Goal: Task Accomplishment & Management: Manage account settings

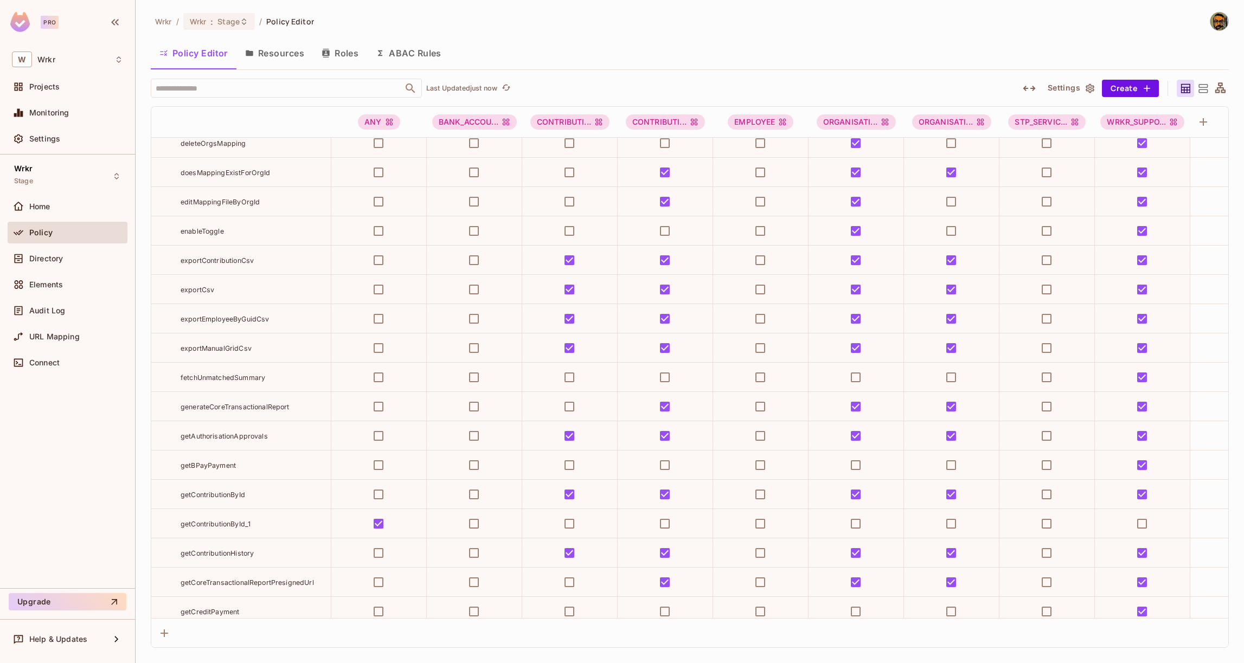
scroll to position [483, 0]
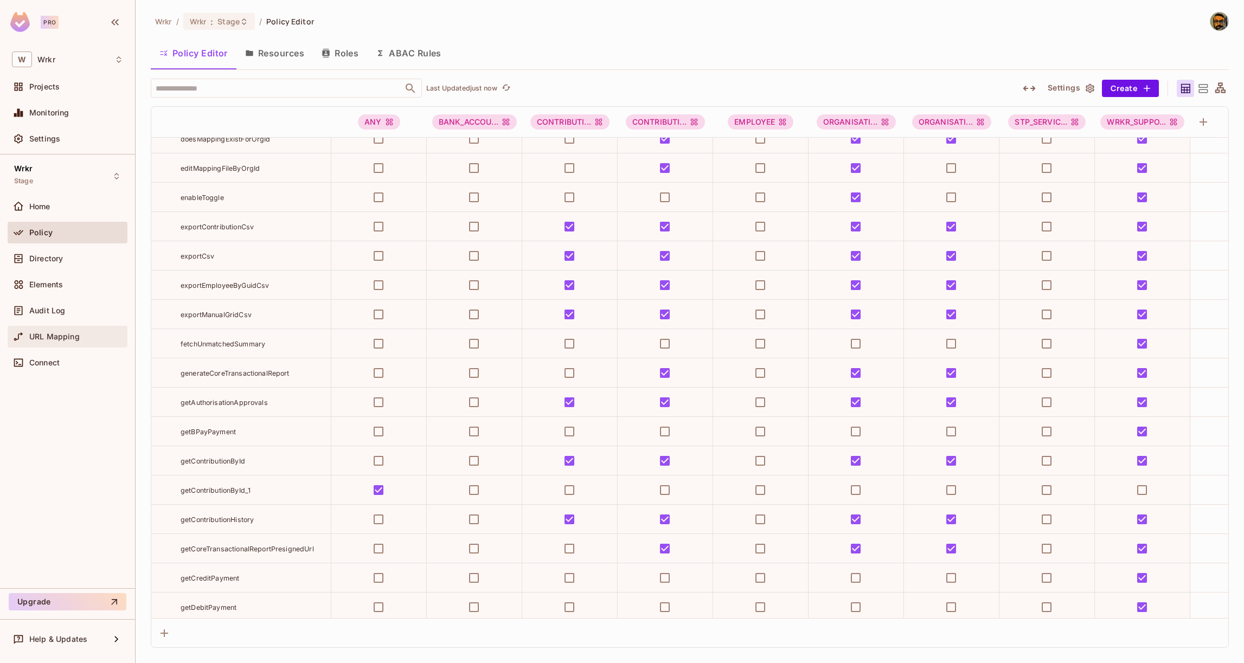
click at [52, 338] on span "URL Mapping" at bounding box center [54, 336] width 50 height 9
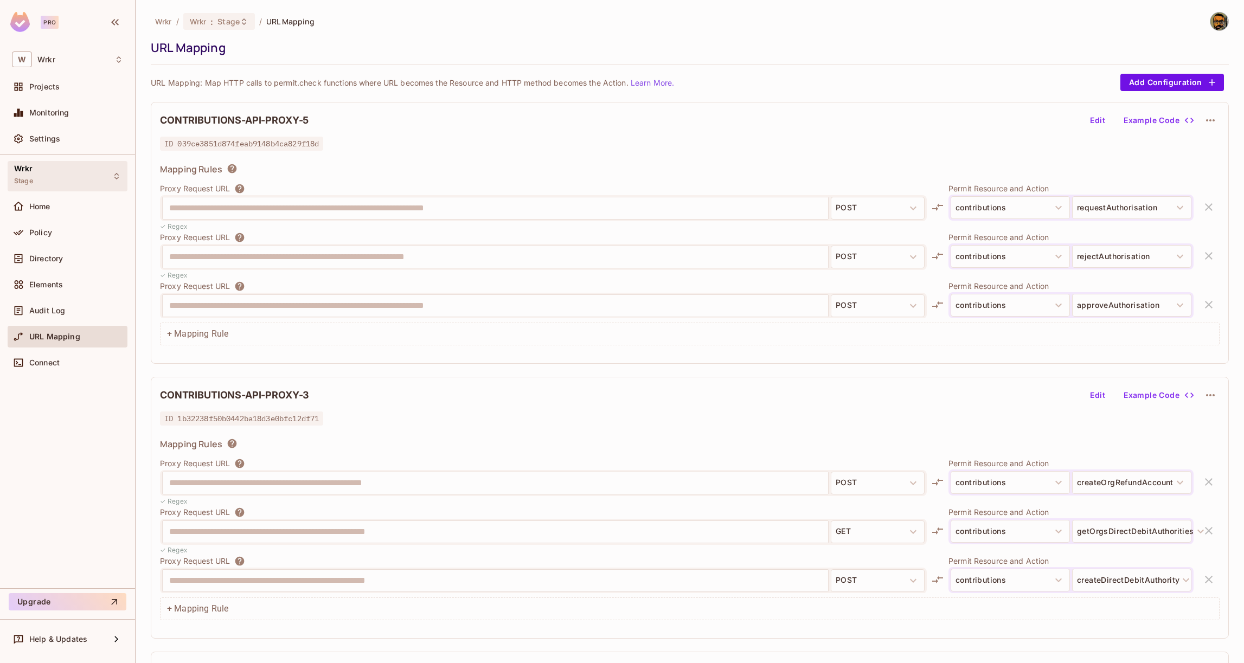
click at [91, 173] on div "Wrkr Stage" at bounding box center [68, 176] width 120 height 30
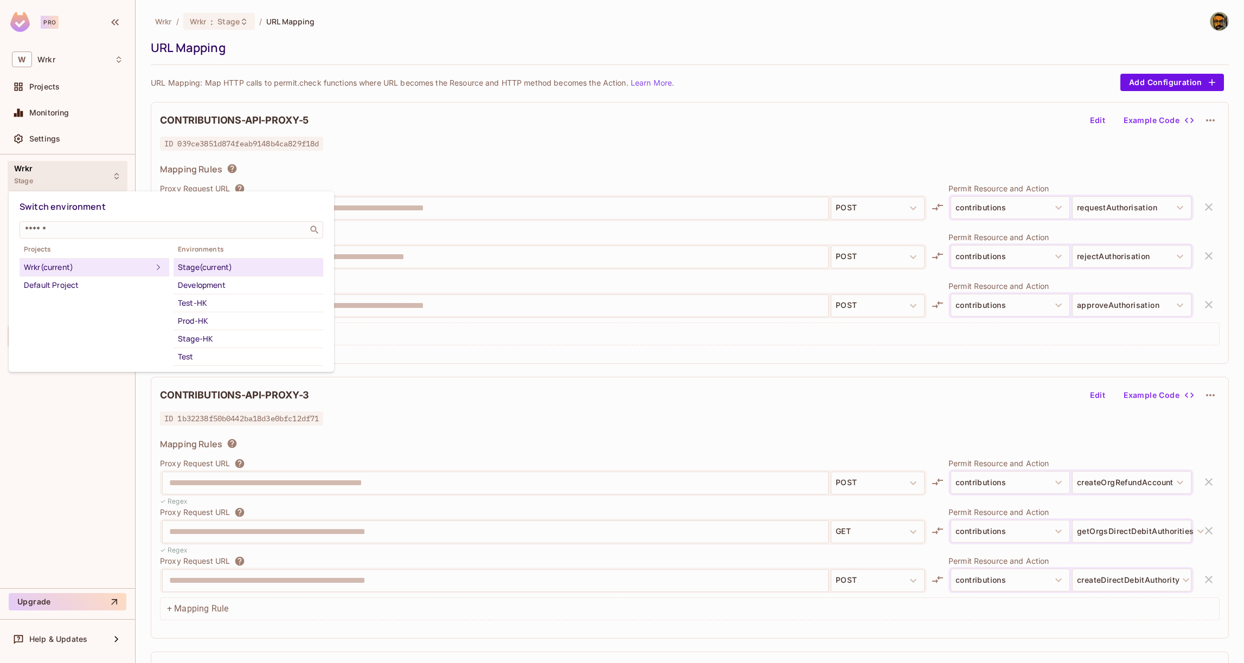
click at [403, 139] on div at bounding box center [622, 331] width 1244 height 663
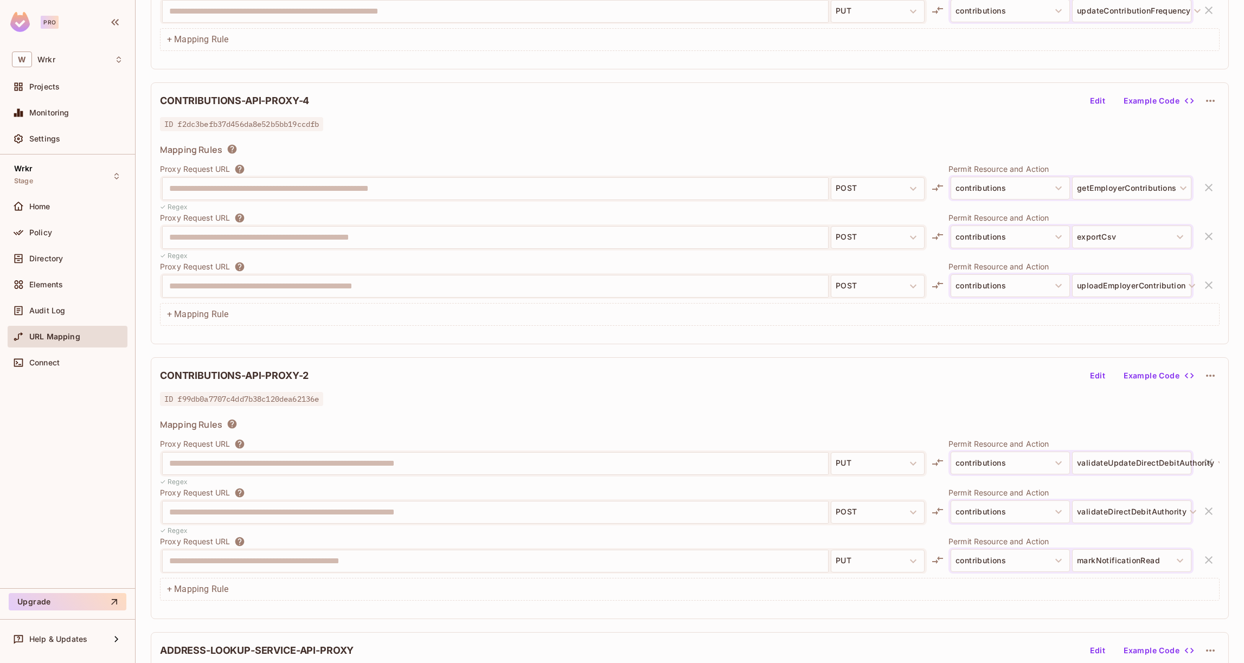
scroll to position [2496, 0]
click at [94, 167] on div "Wrkr Stage" at bounding box center [68, 176] width 120 height 30
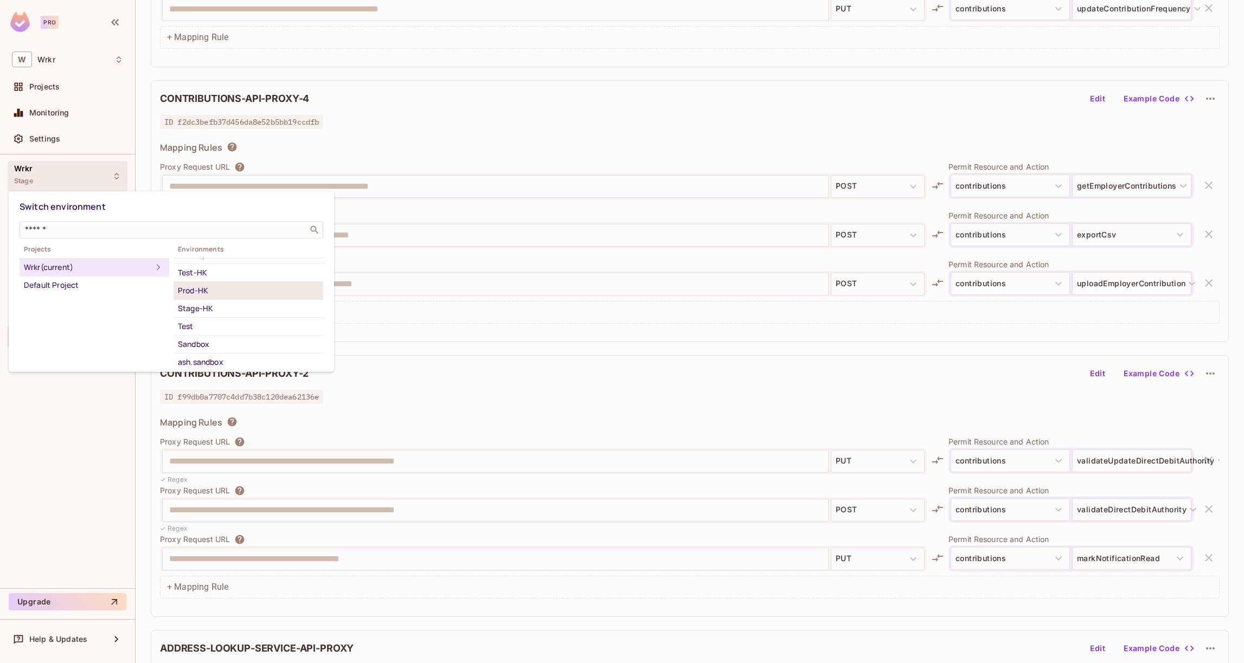
scroll to position [35, 0]
click at [214, 323] on div "Test" at bounding box center [248, 322] width 141 height 13
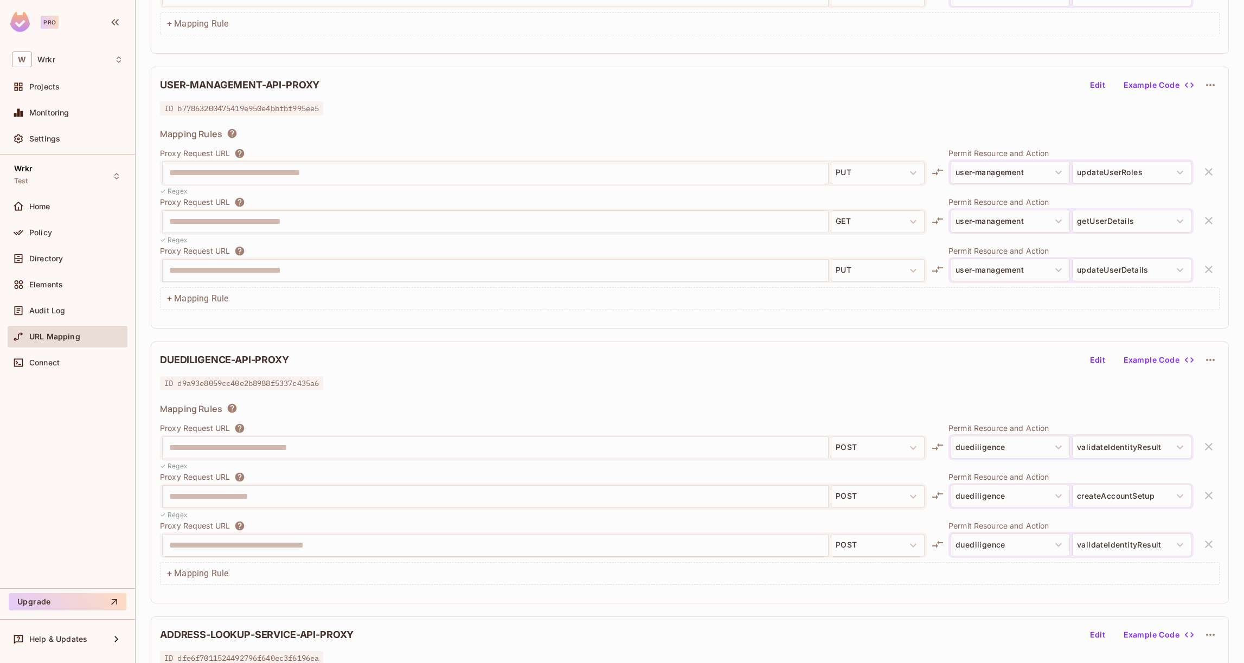
scroll to position [1354, 0]
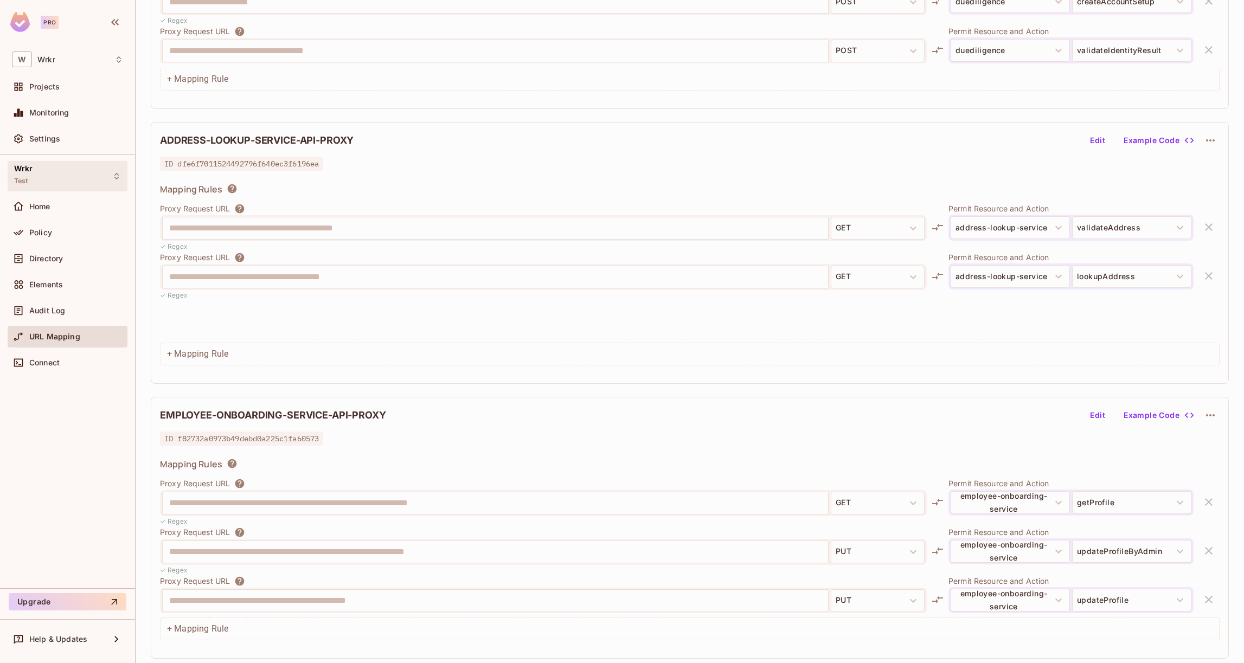
click at [72, 179] on div "Wrkr Test" at bounding box center [68, 176] width 120 height 30
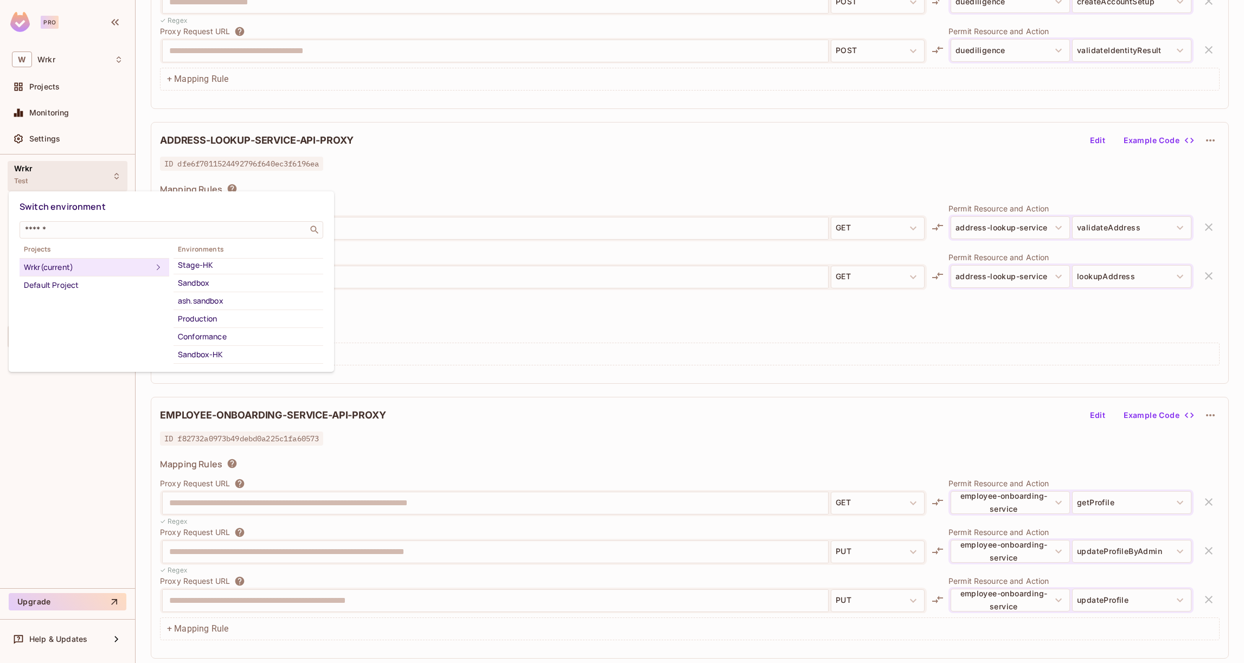
scroll to position [124, 0]
click at [218, 298] on div "Conformance" at bounding box center [248, 304] width 141 height 13
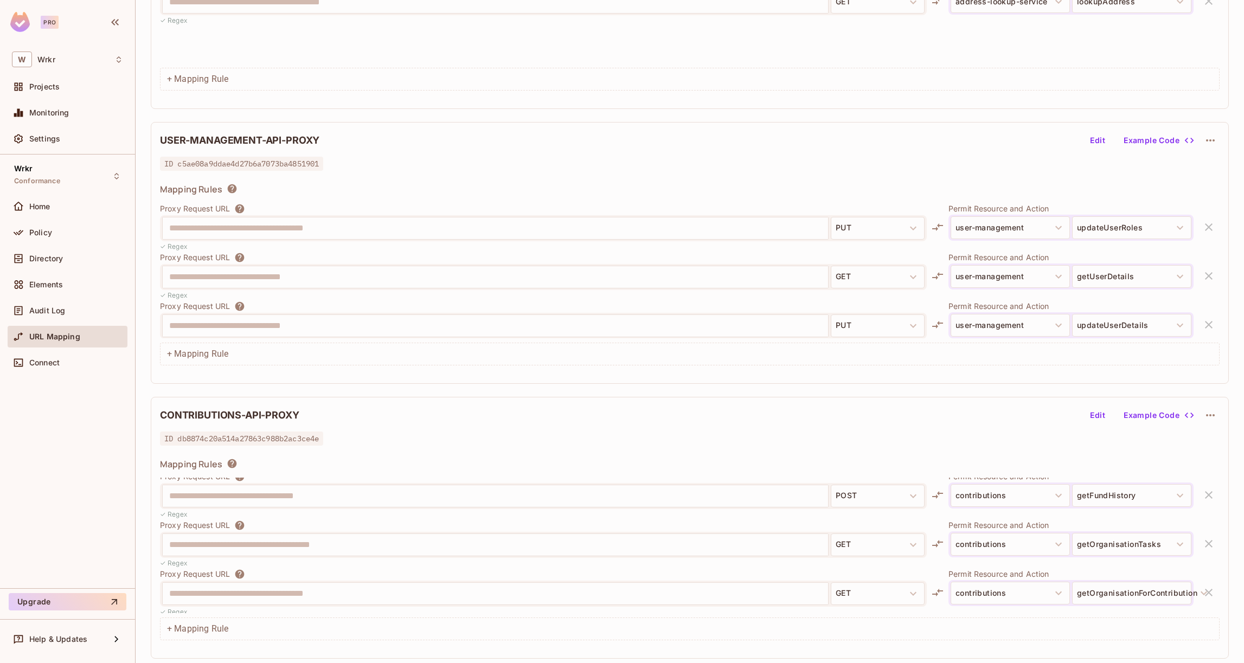
scroll to position [2557, 0]
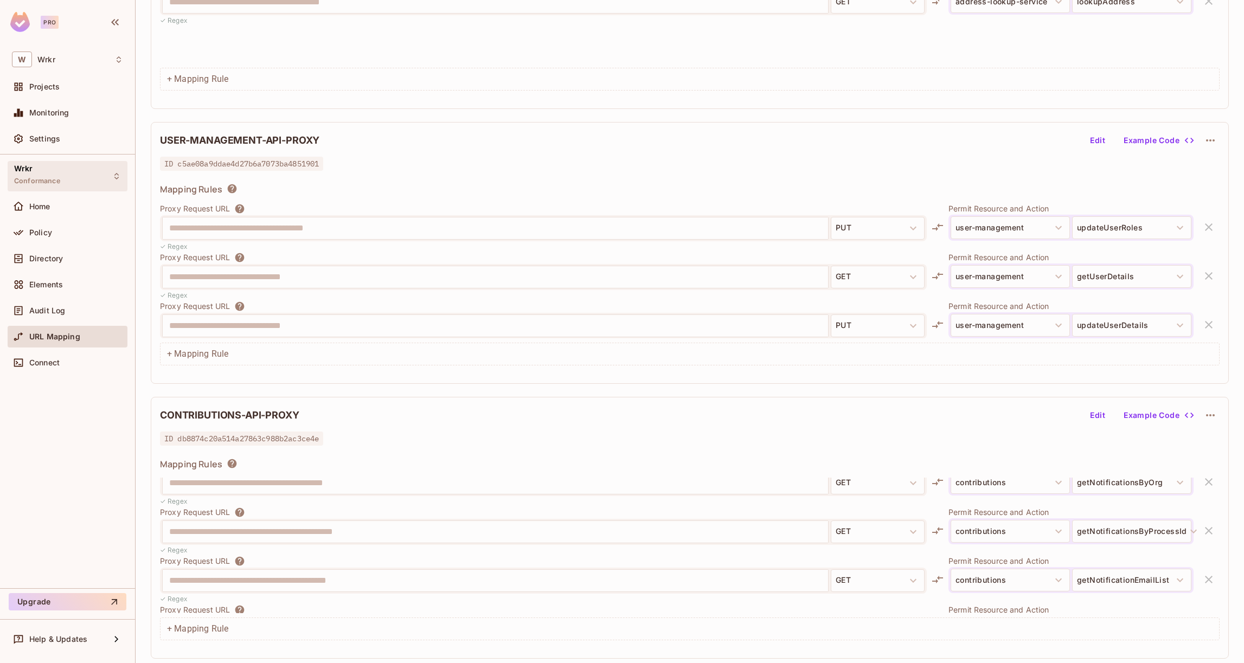
click at [73, 180] on div "Wrkr Conformance" at bounding box center [68, 176] width 120 height 30
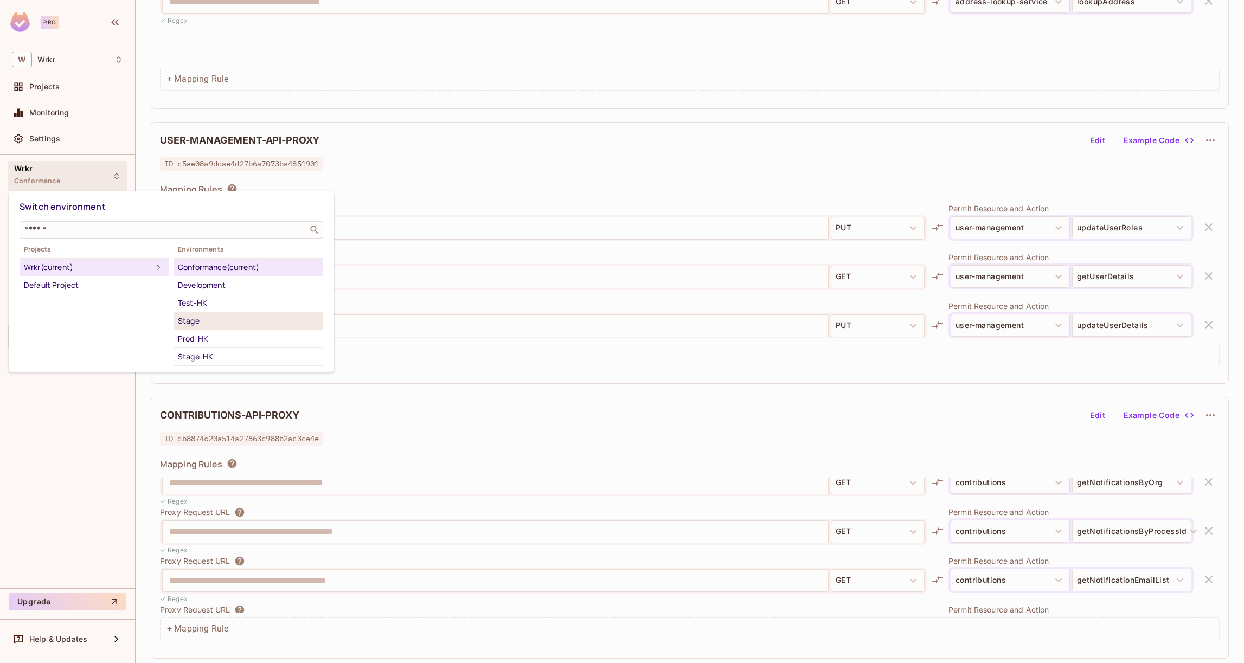
click at [198, 320] on div "Stage" at bounding box center [248, 320] width 141 height 13
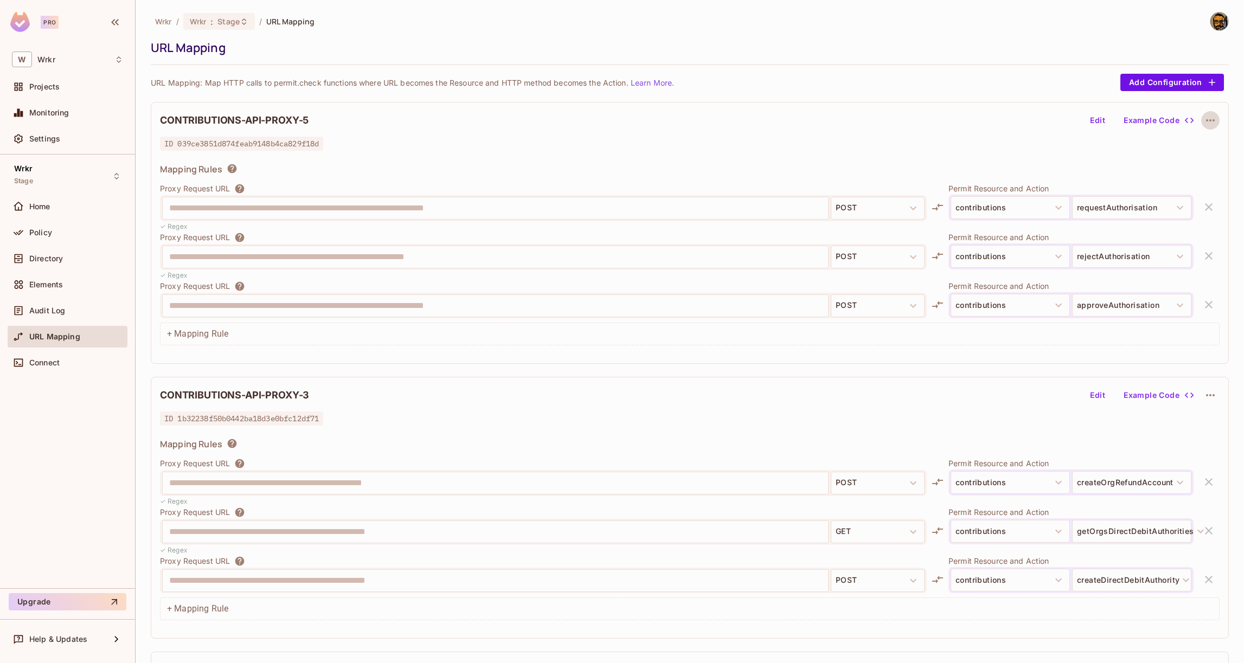
click at [1212, 121] on icon "button" at bounding box center [1210, 120] width 13 height 13
click at [1203, 148] on div "Delete" at bounding box center [1211, 145] width 24 height 11
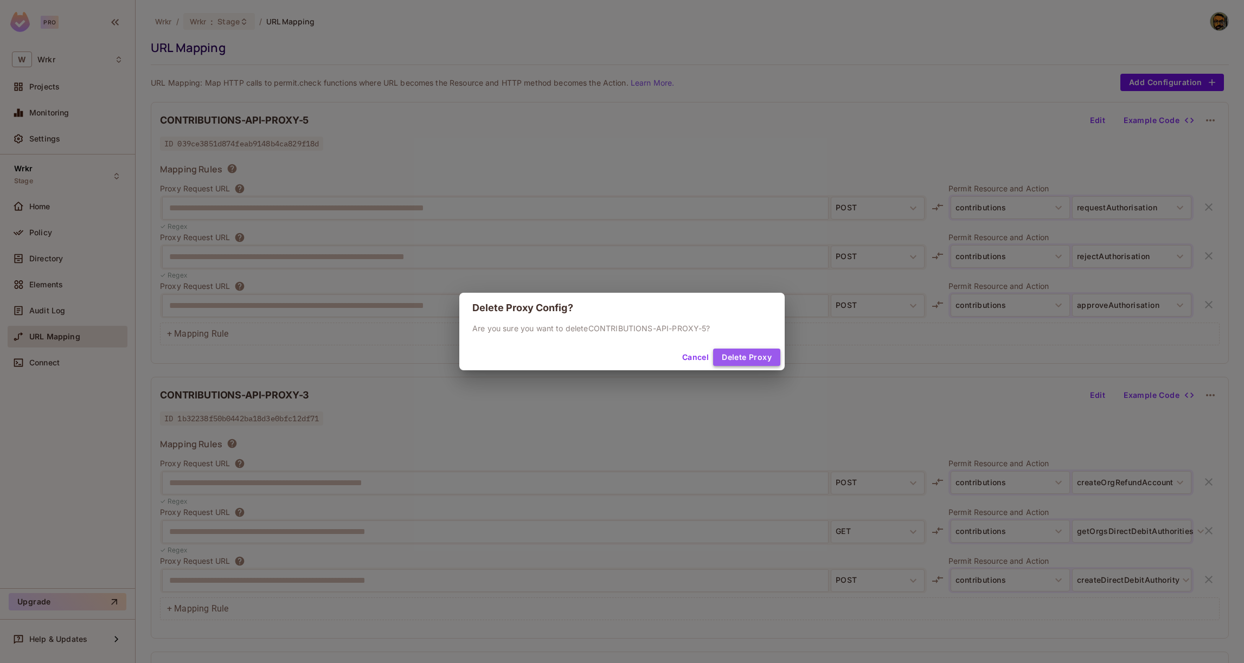
click at [737, 352] on button "Delete Proxy" at bounding box center [746, 357] width 67 height 17
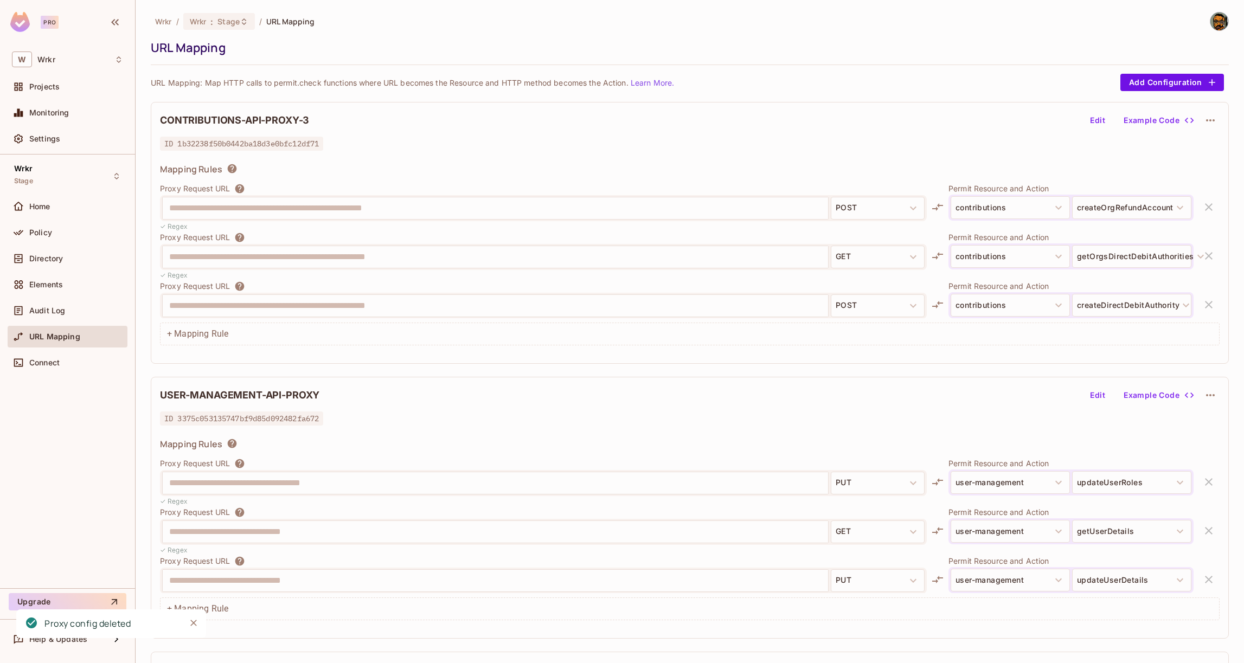
click at [1212, 121] on icon "button" at bounding box center [1210, 120] width 13 height 13
click at [1200, 147] on div "Delete" at bounding box center [1211, 145] width 24 height 11
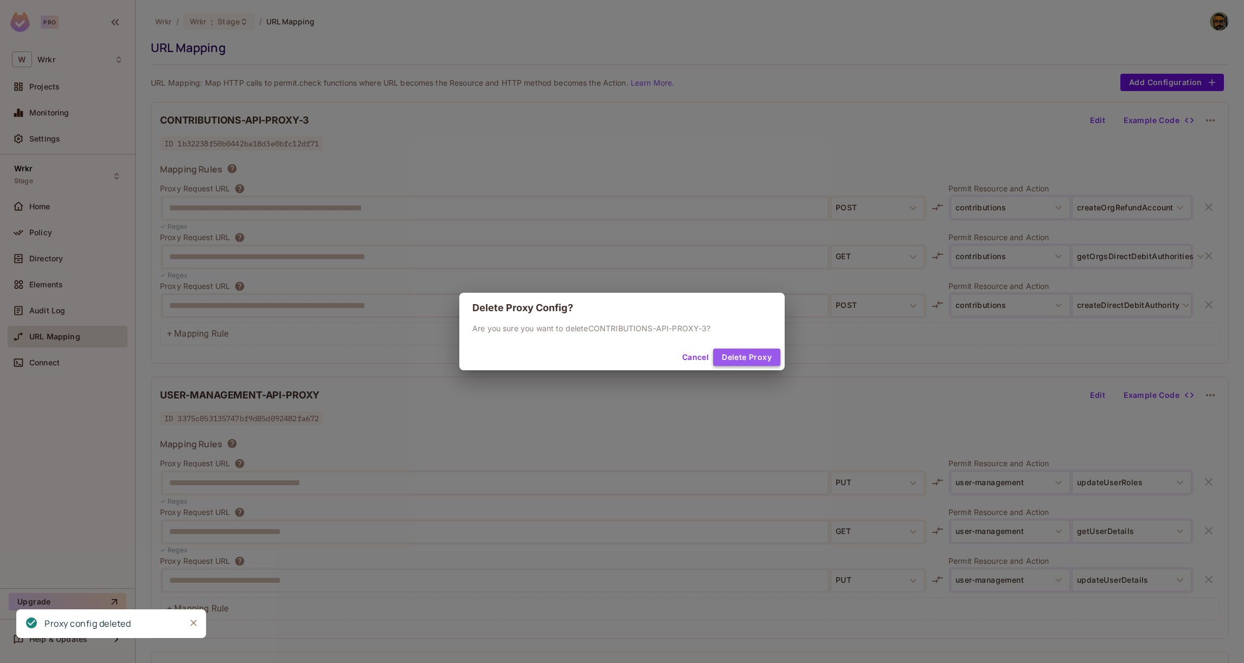
click at [769, 356] on button "Delete Proxy" at bounding box center [746, 357] width 67 height 17
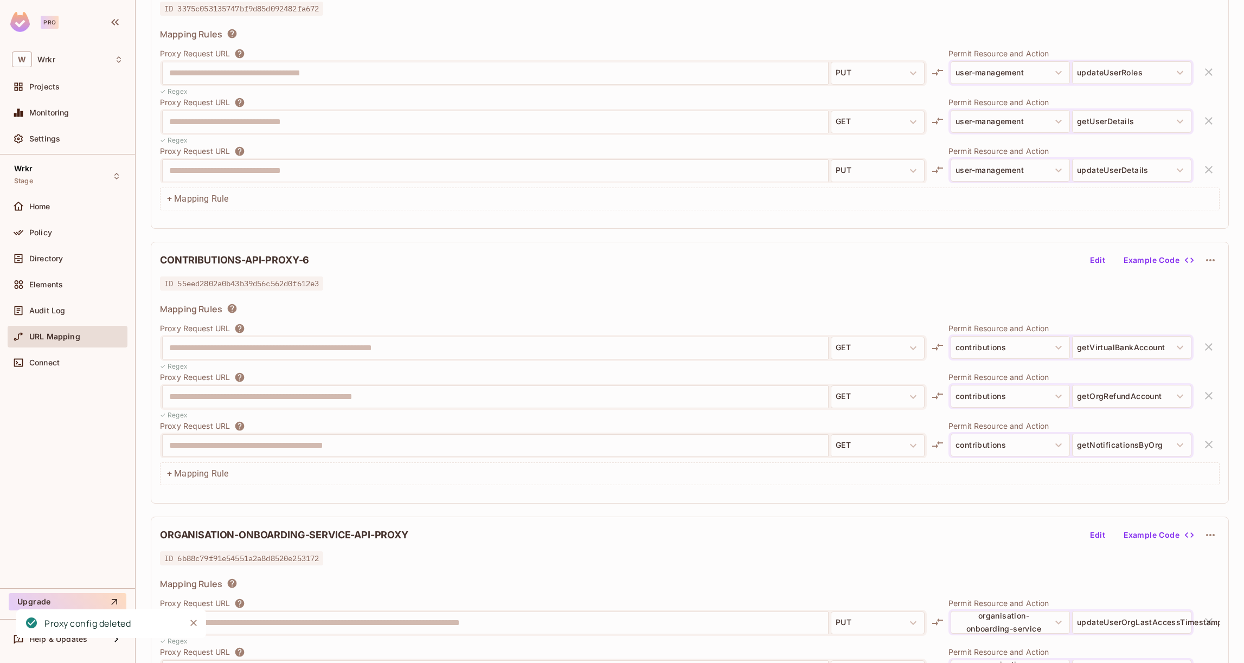
scroll to position [144, 0]
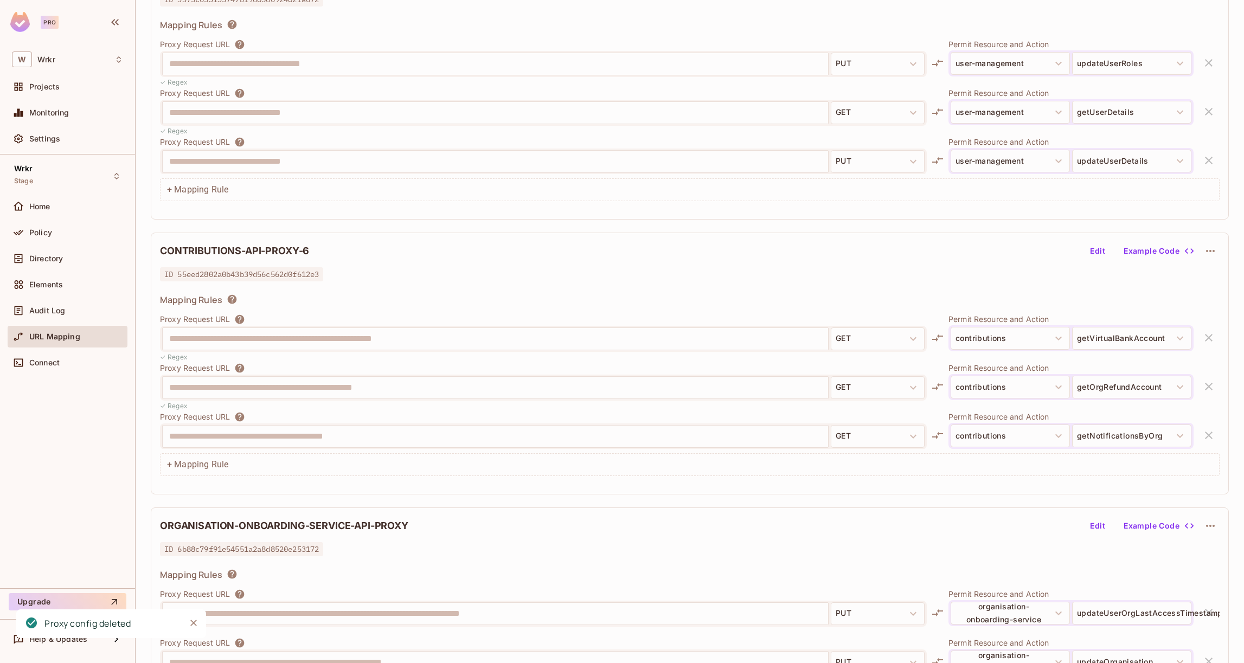
click at [1211, 254] on icon "button" at bounding box center [1210, 251] width 13 height 13
click at [1193, 278] on div "Delete" at bounding box center [1202, 276] width 49 height 17
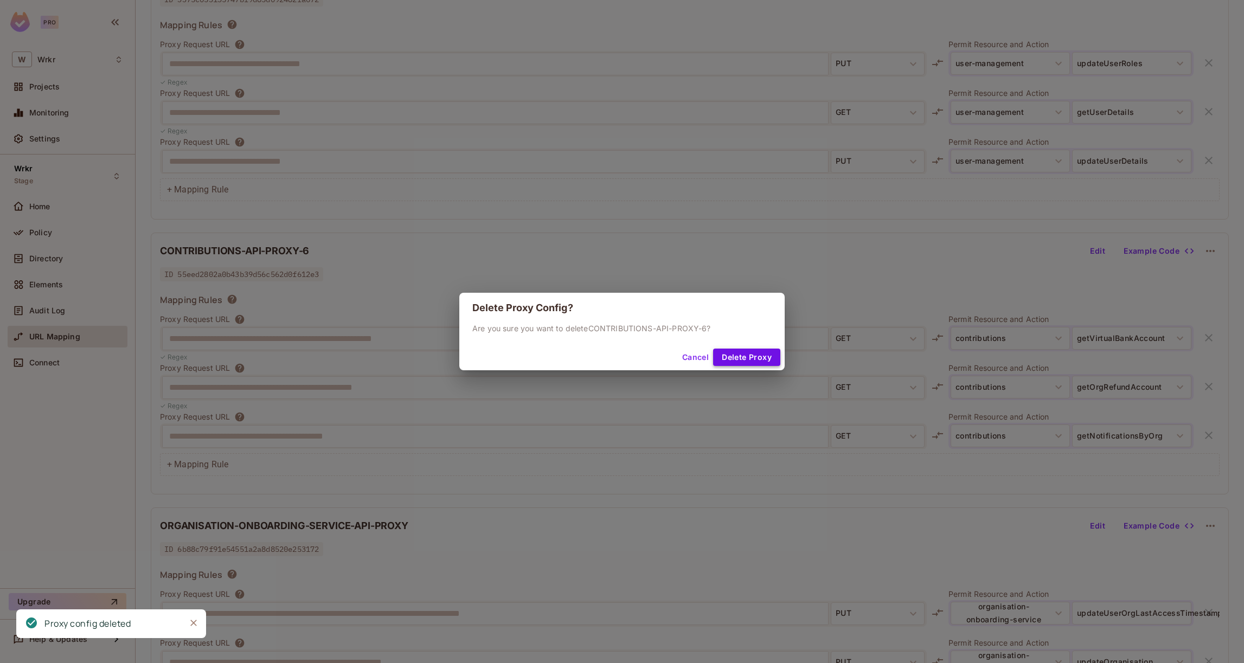
click at [756, 352] on button "Delete Proxy" at bounding box center [746, 357] width 67 height 17
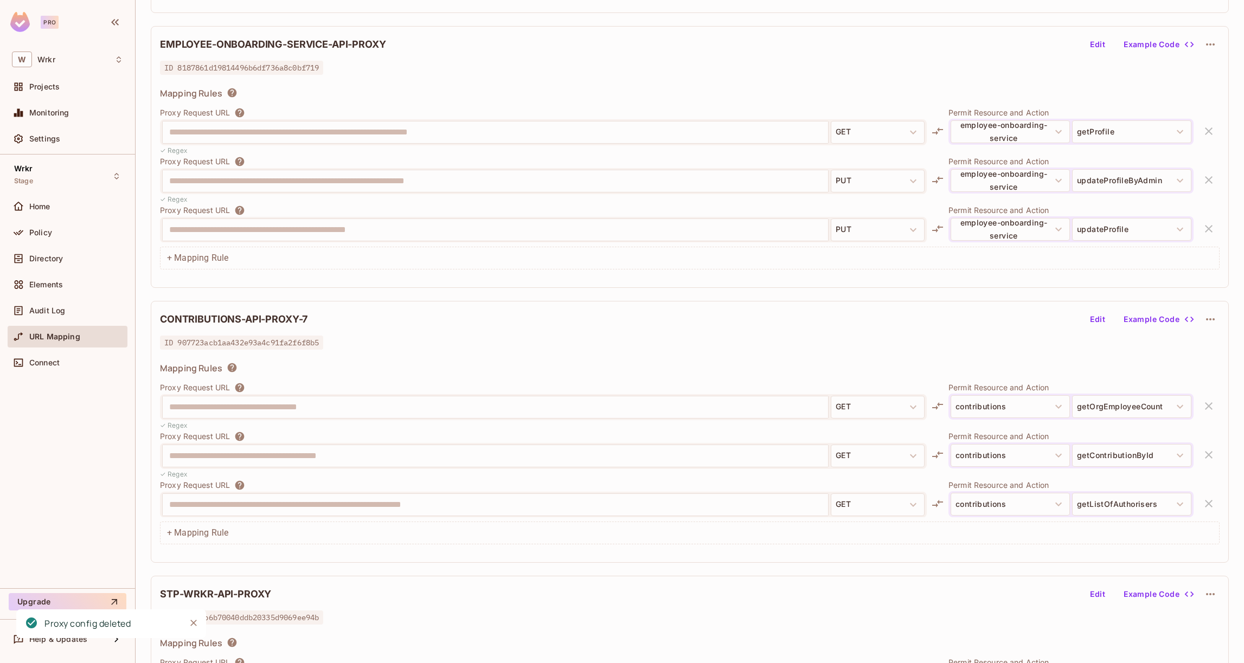
scroll to position [671, 0]
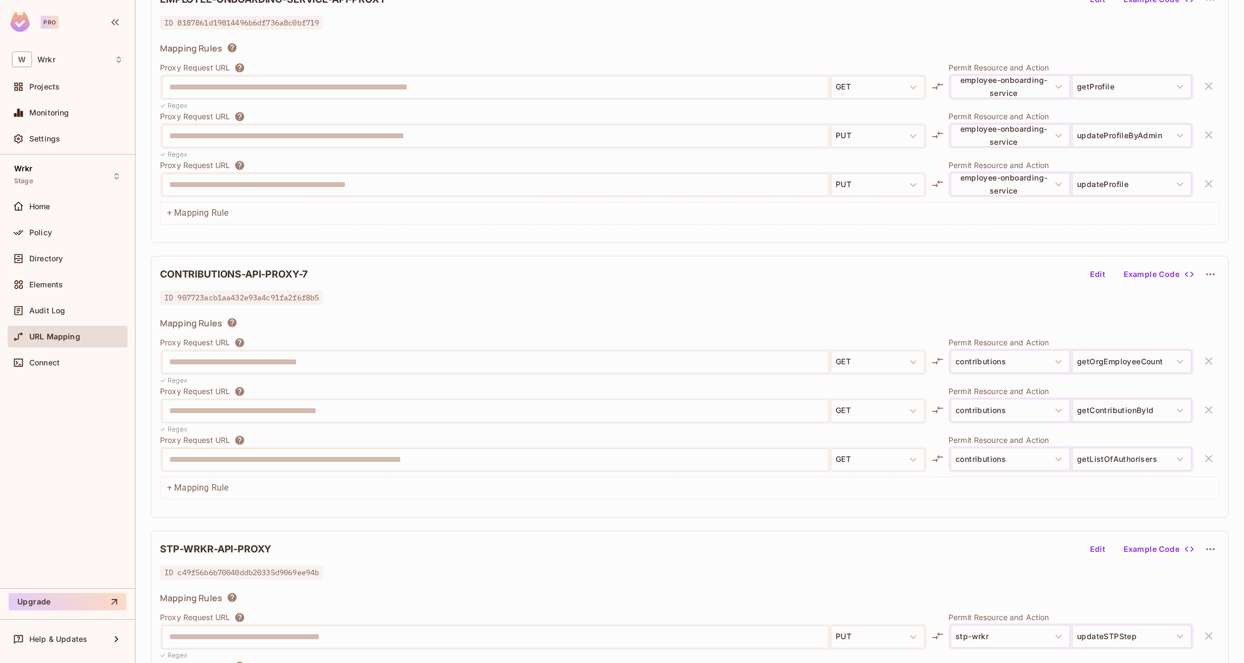
click at [1213, 271] on icon "button" at bounding box center [1210, 274] width 13 height 13
click at [1207, 305] on span "Delete" at bounding box center [1211, 299] width 30 height 17
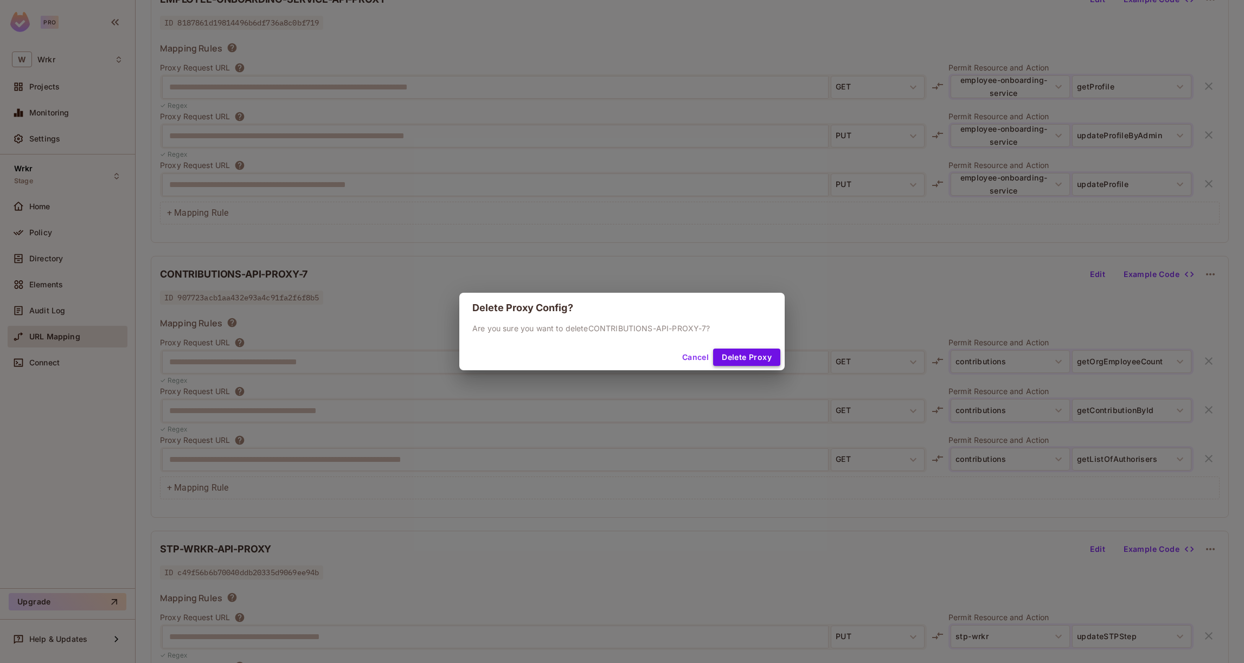
click at [738, 358] on button "Delete Proxy" at bounding box center [746, 357] width 67 height 17
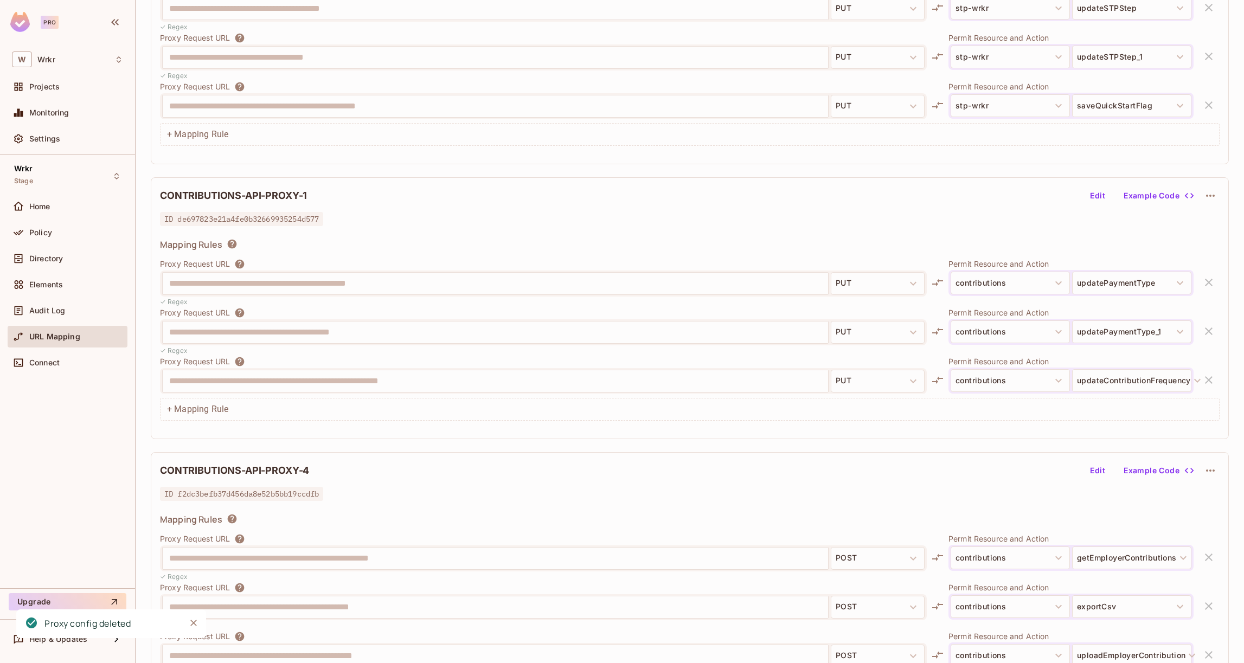
scroll to position [1054, 0]
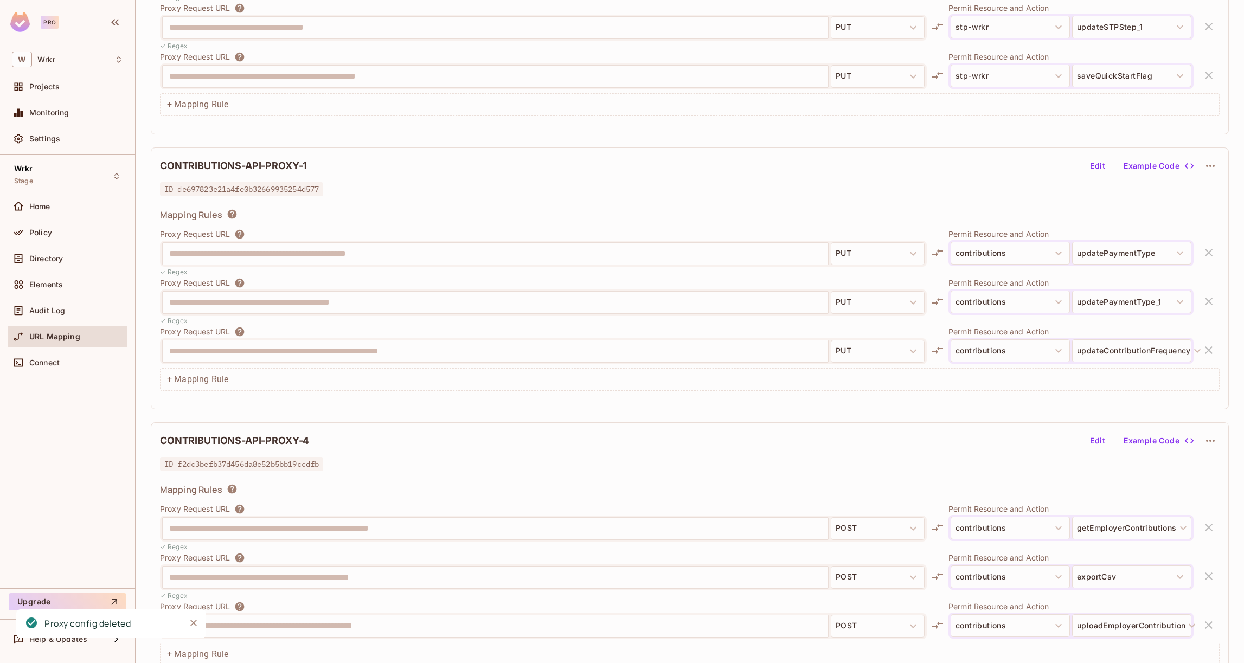
click at [1214, 168] on icon "button" at bounding box center [1210, 165] width 13 height 13
click at [1198, 194] on span "Delete" at bounding box center [1211, 191] width 30 height 17
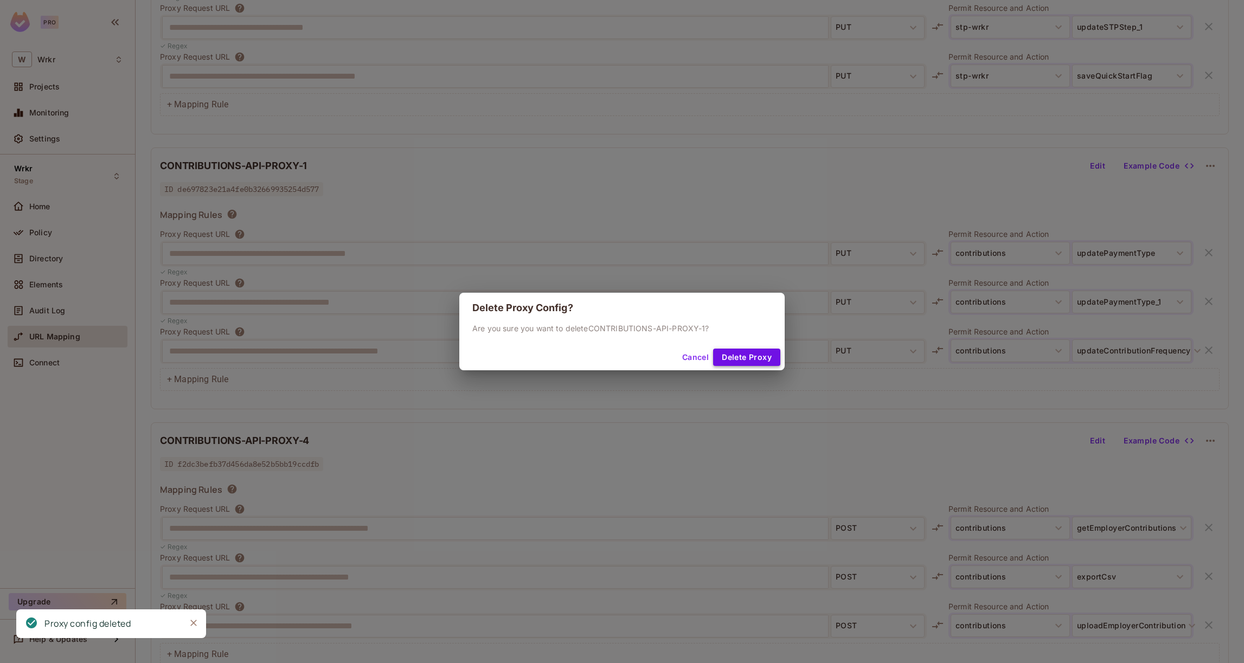
click at [739, 353] on button "Delete Proxy" at bounding box center [746, 357] width 67 height 17
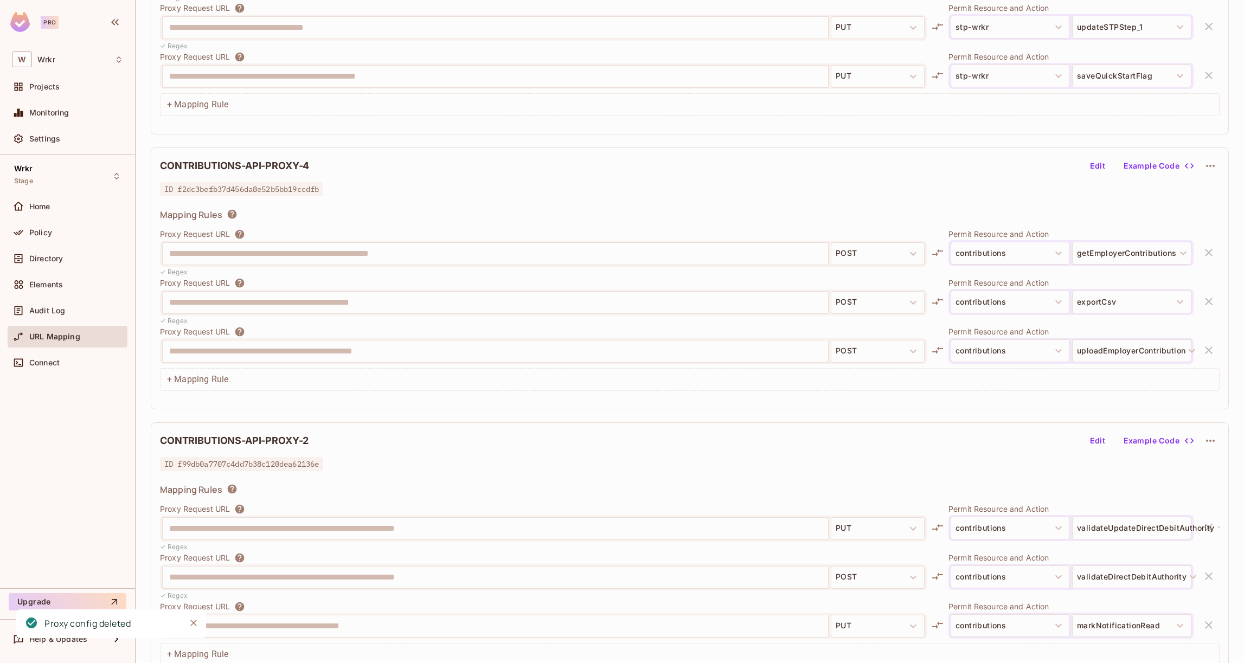
click at [1210, 167] on icon "button" at bounding box center [1210, 165] width 13 height 13
click at [1198, 192] on span "Delete" at bounding box center [1211, 191] width 30 height 17
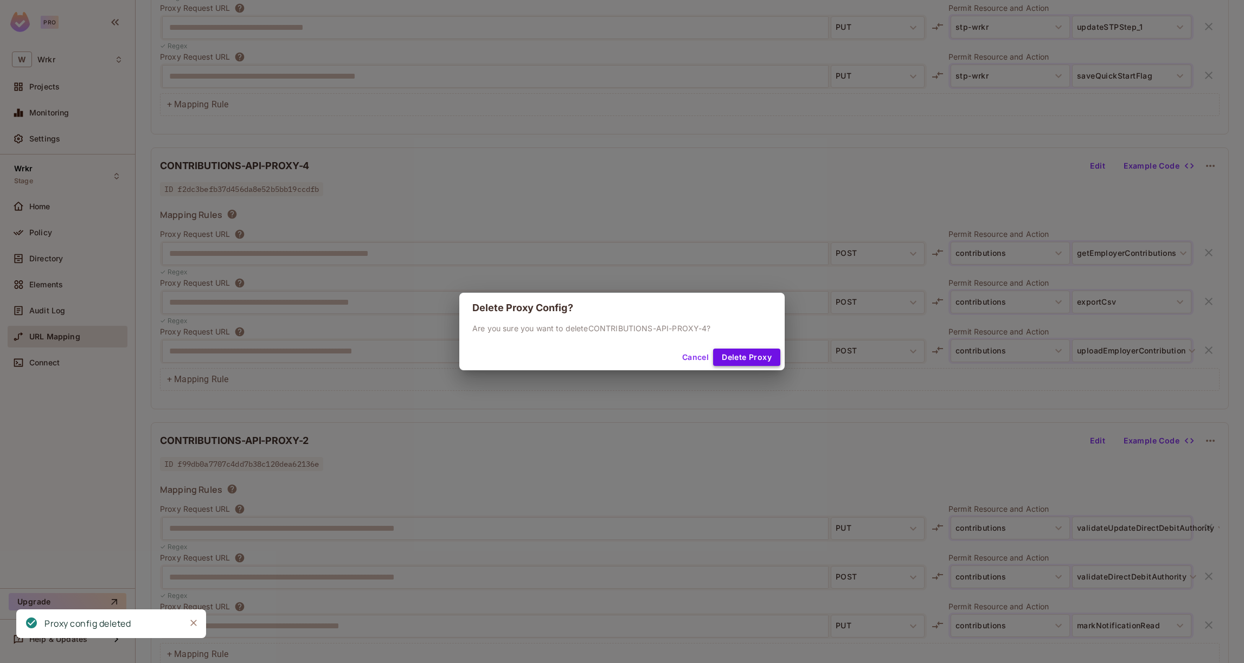
click at [744, 353] on button "Delete Proxy" at bounding box center [746, 357] width 67 height 17
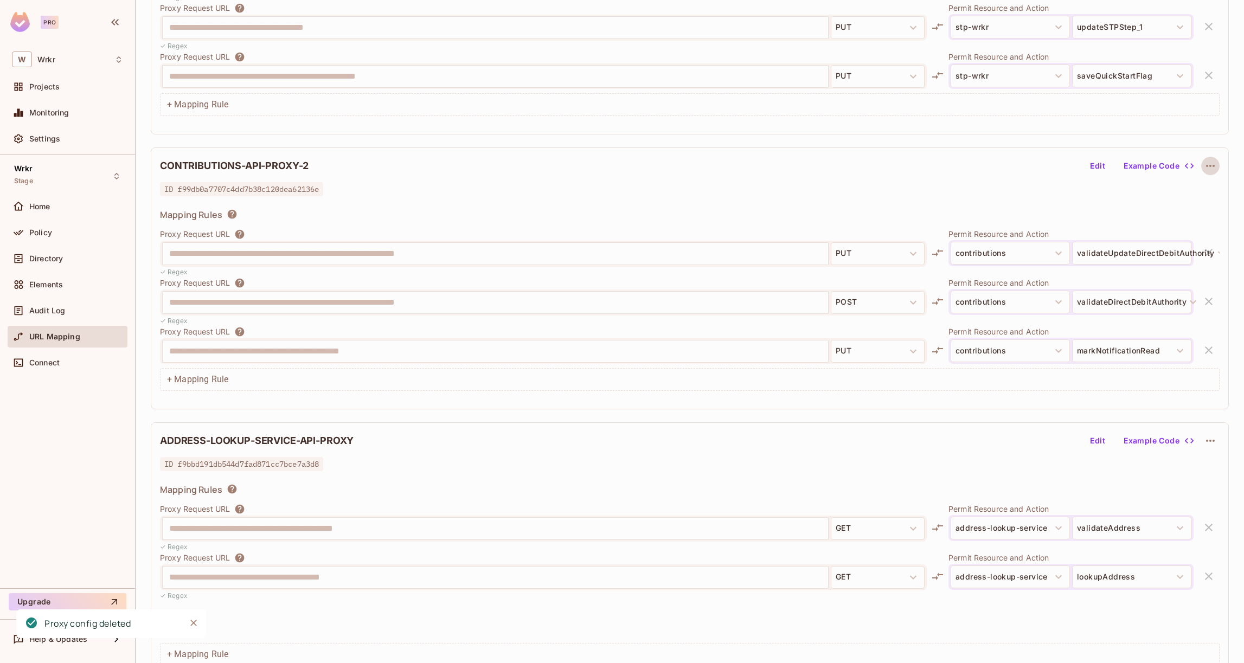
click at [1211, 169] on icon "button" at bounding box center [1210, 165] width 13 height 13
click at [1196, 199] on span "Delete" at bounding box center [1211, 191] width 30 height 17
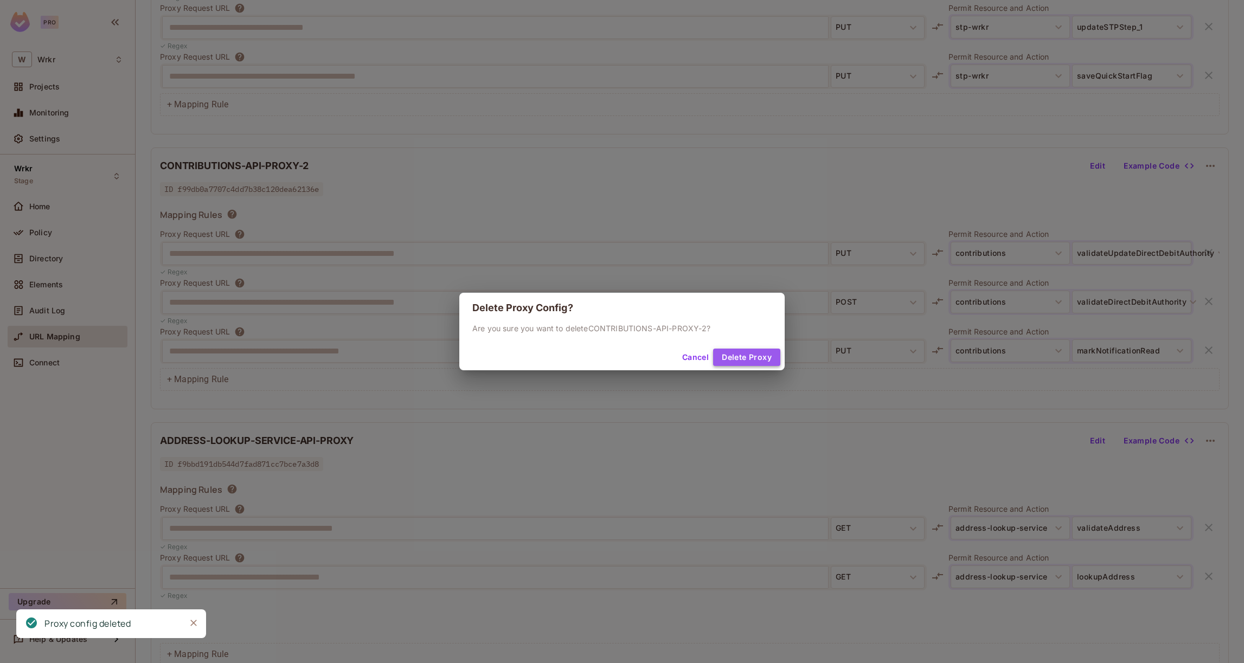
click at [741, 354] on button "Delete Proxy" at bounding box center [746, 357] width 67 height 17
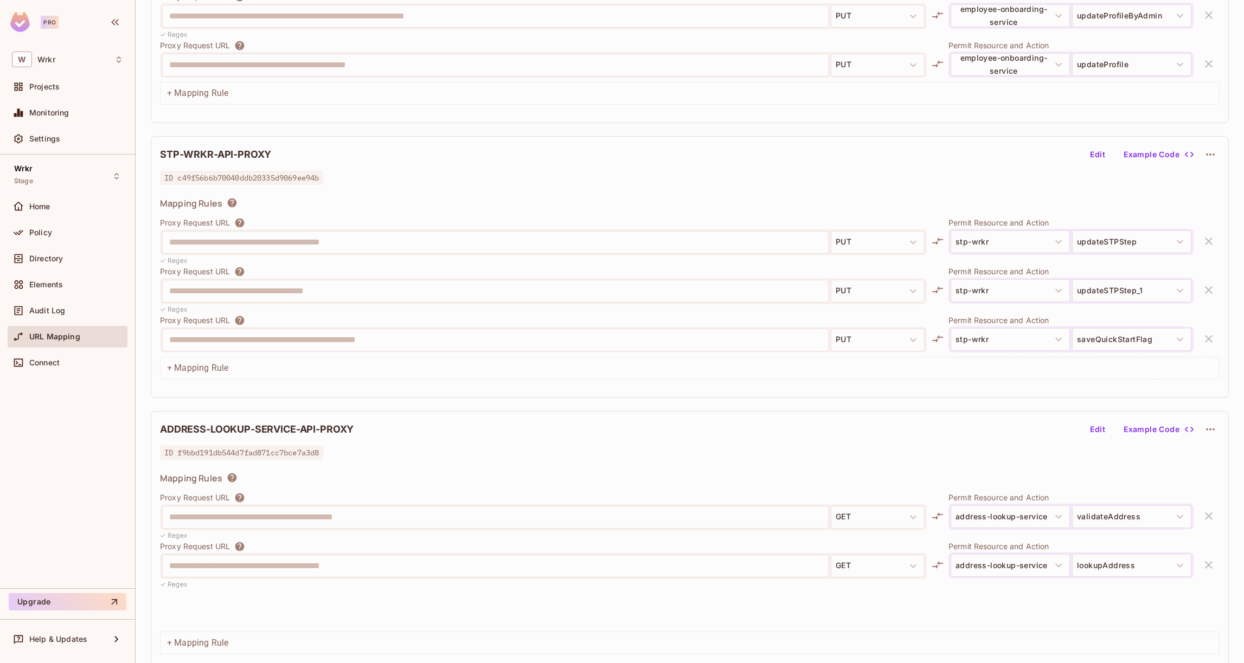
scroll to position [805, 0]
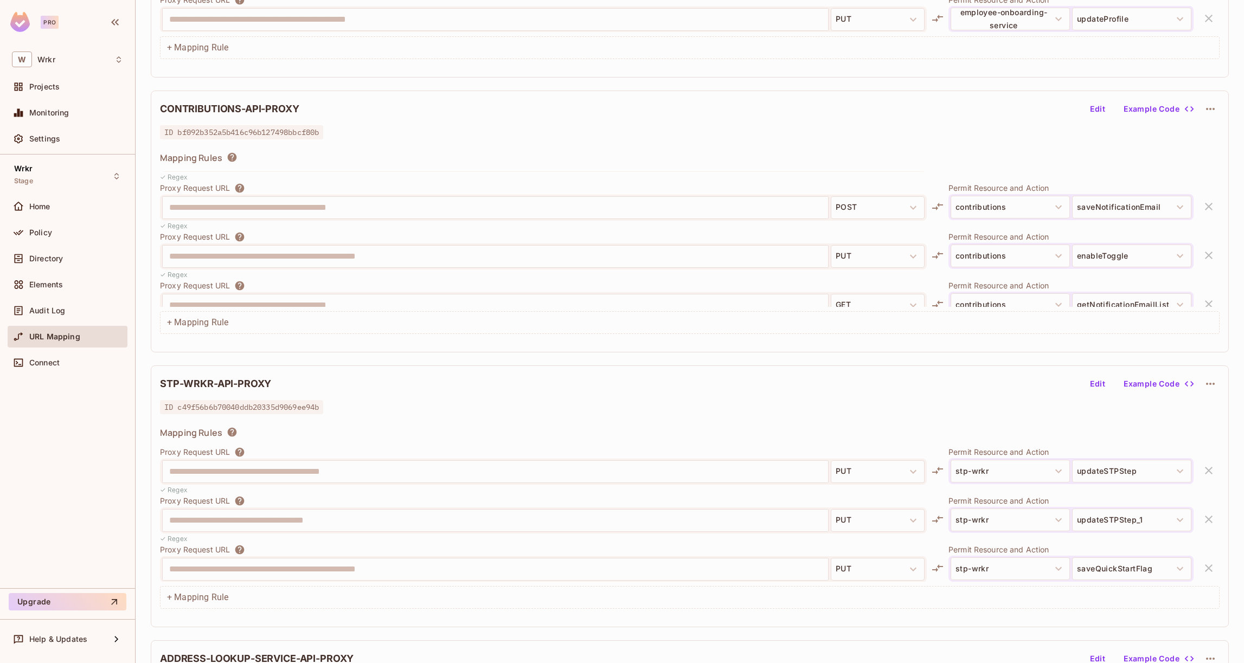
scroll to position [2923, 0]
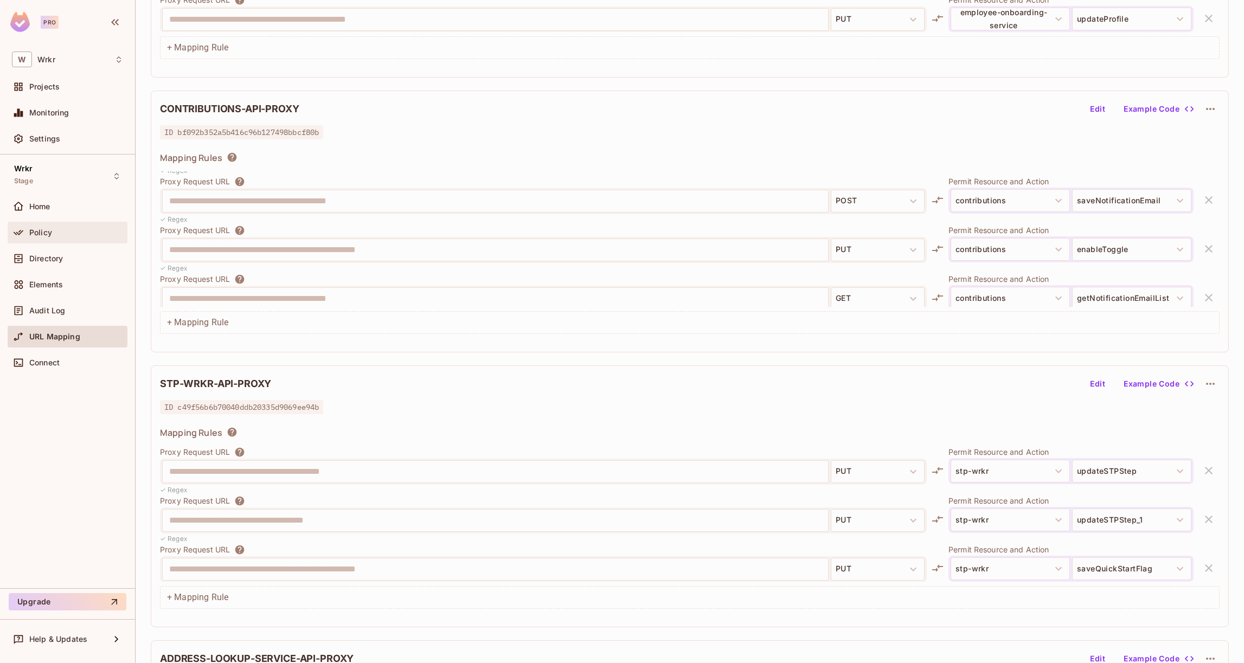
click at [55, 228] on div "Policy" at bounding box center [76, 232] width 94 height 9
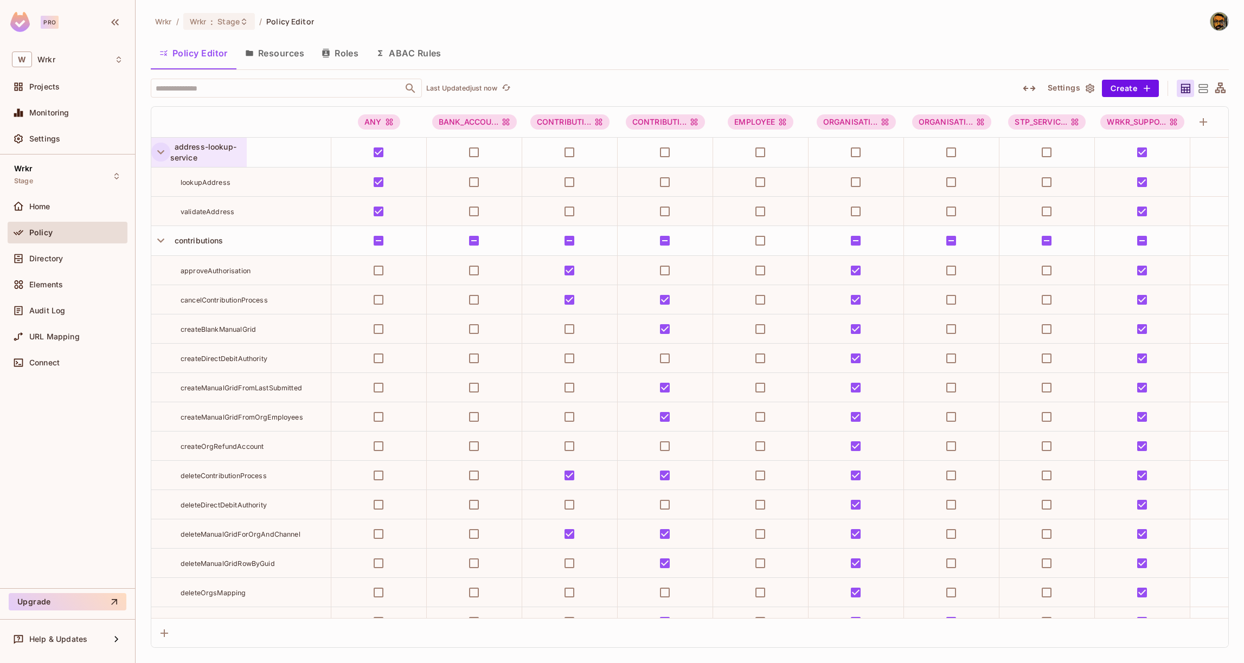
click at [161, 154] on icon "button" at bounding box center [160, 152] width 15 height 15
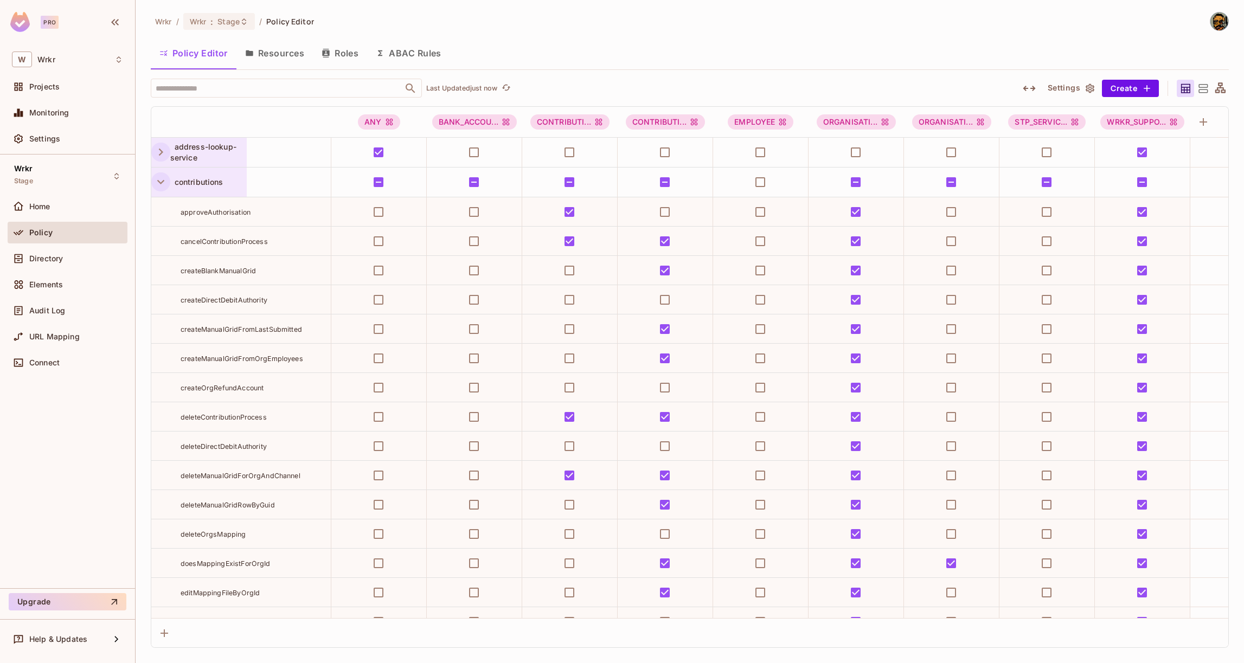
click at [158, 183] on icon "button" at bounding box center [160, 182] width 15 height 15
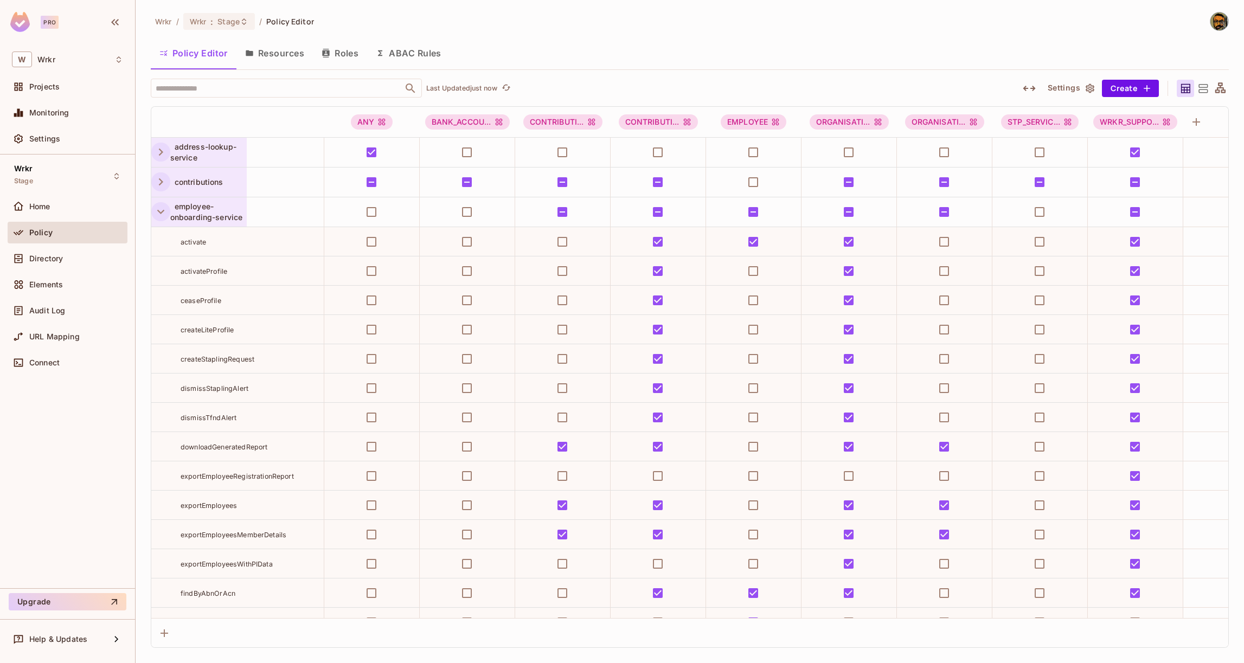
click at [159, 213] on icon "button" at bounding box center [160, 211] width 15 height 15
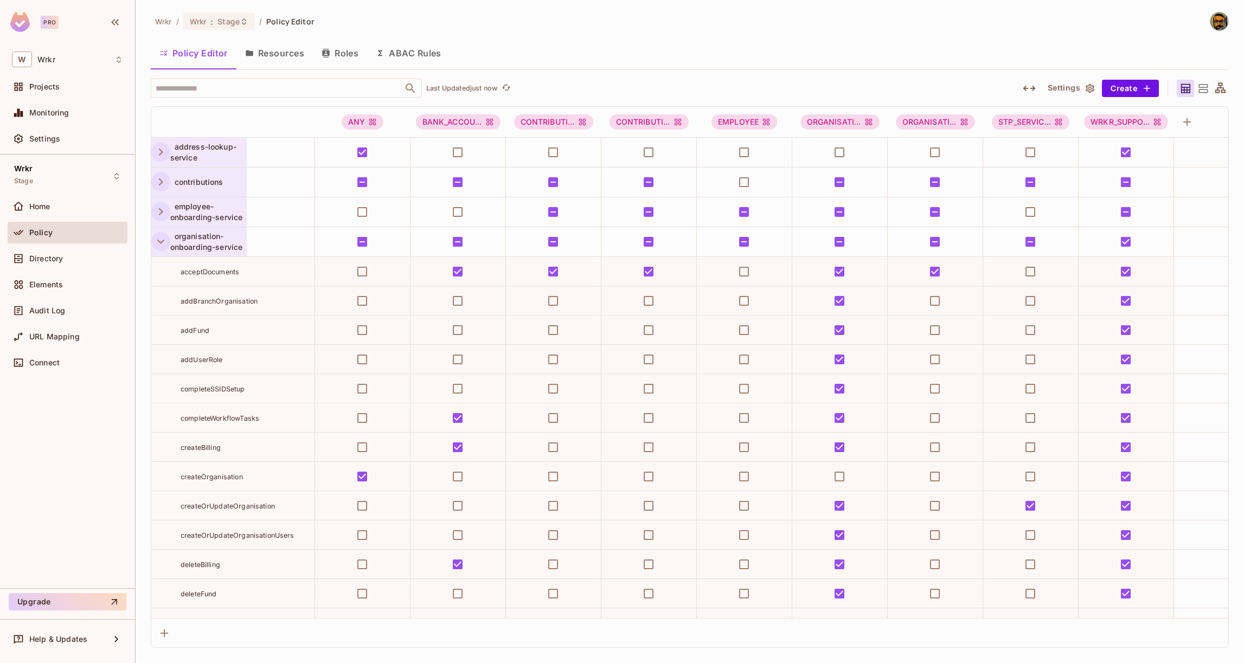
click at [160, 238] on icon "button" at bounding box center [160, 241] width 15 height 15
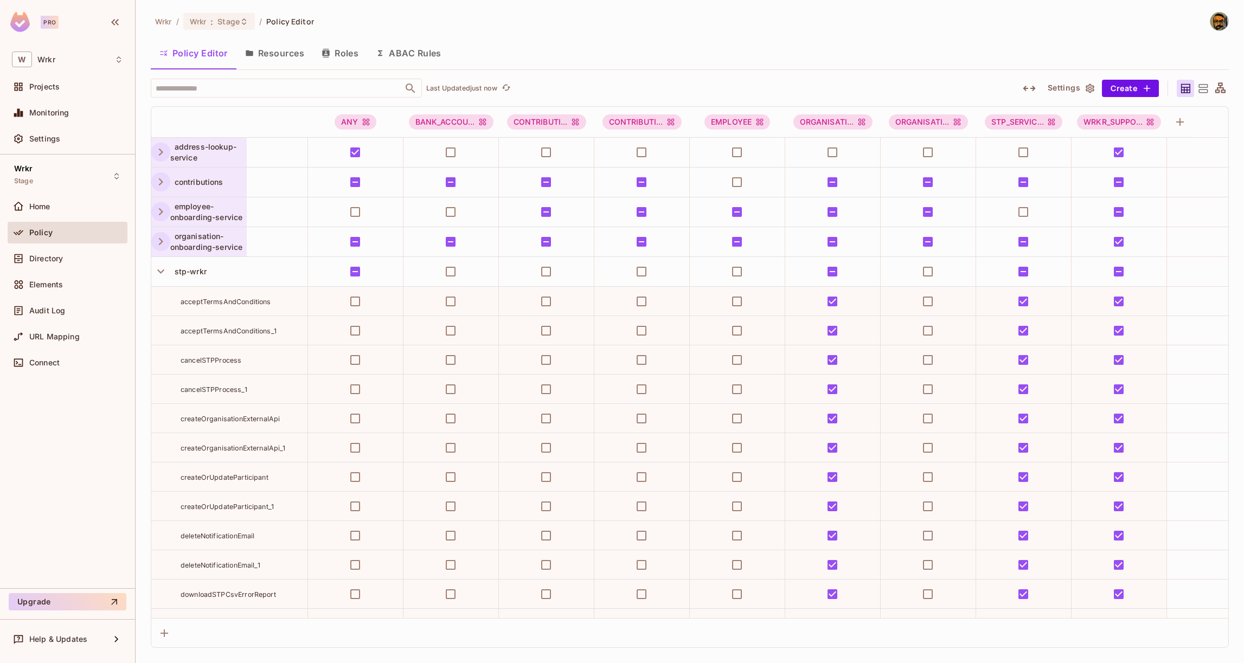
click at [159, 180] on icon "button" at bounding box center [161, 181] width 4 height 7
